Goal: Task Accomplishment & Management: Use online tool/utility

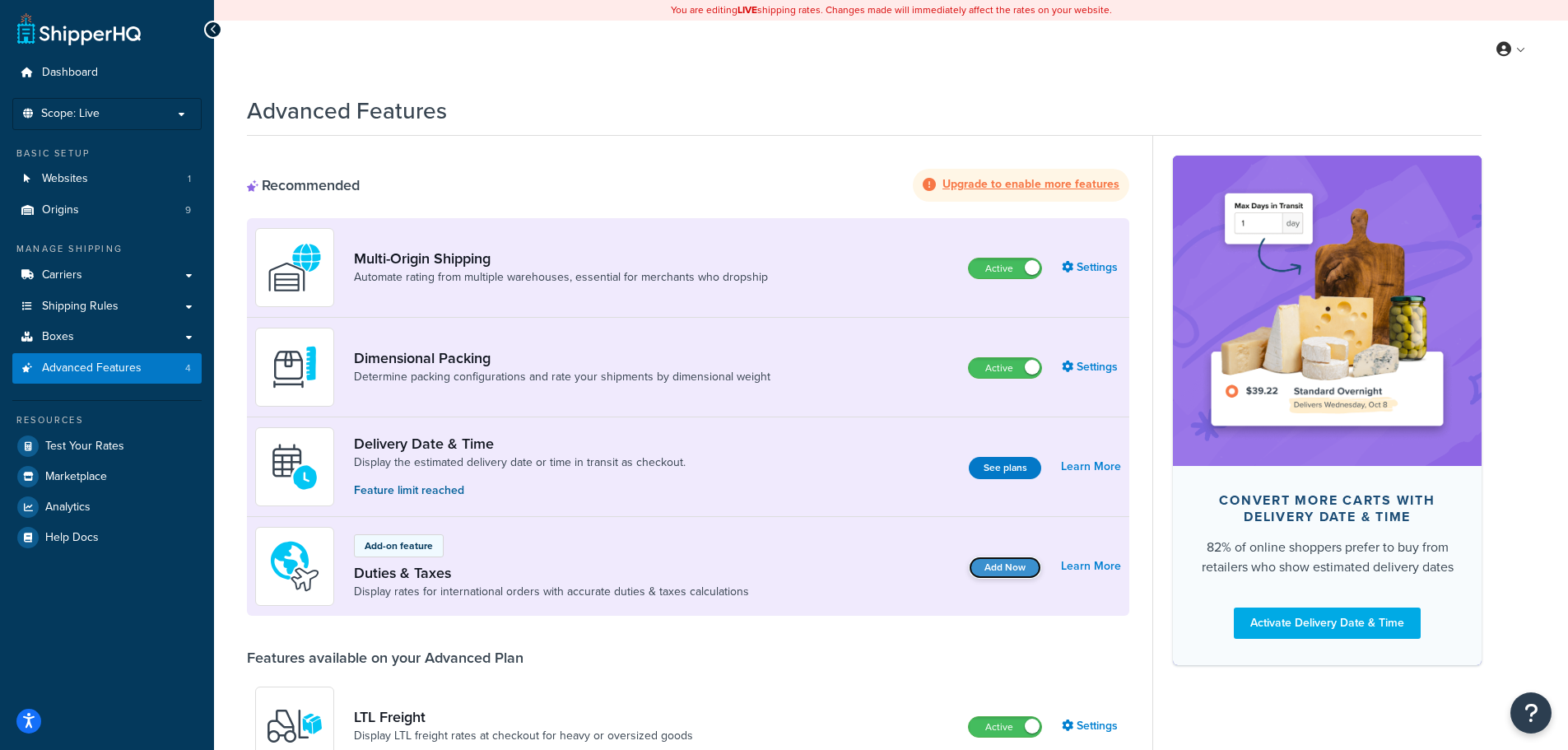
click at [1018, 568] on button "Add Now" at bounding box center [1005, 568] width 72 height 22
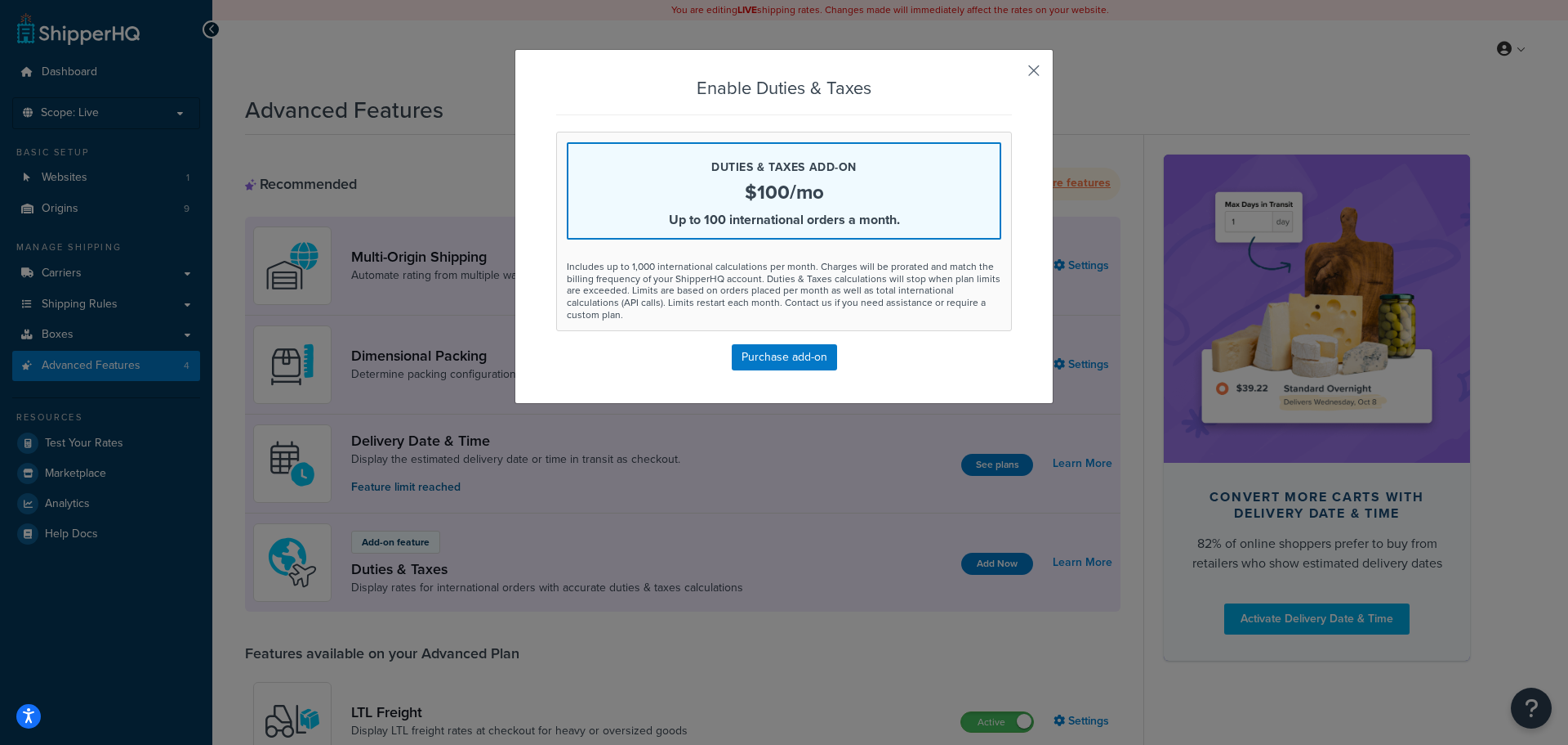
click at [1012, 74] on button "button" at bounding box center [1010, 76] width 4 height 4
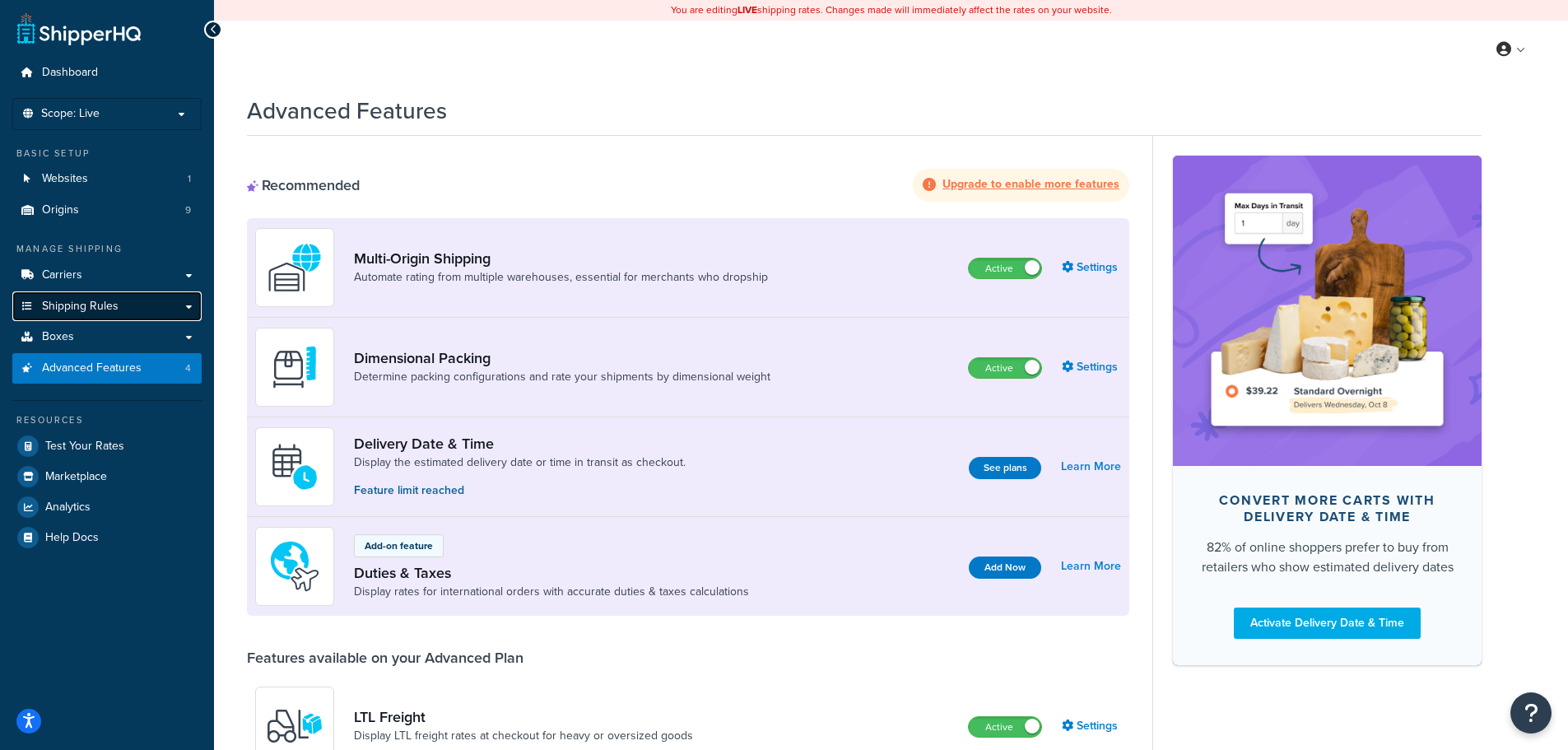
click at [190, 309] on link "Shipping Rules" at bounding box center [107, 306] width 189 height 31
